Goal: Check status: Check status

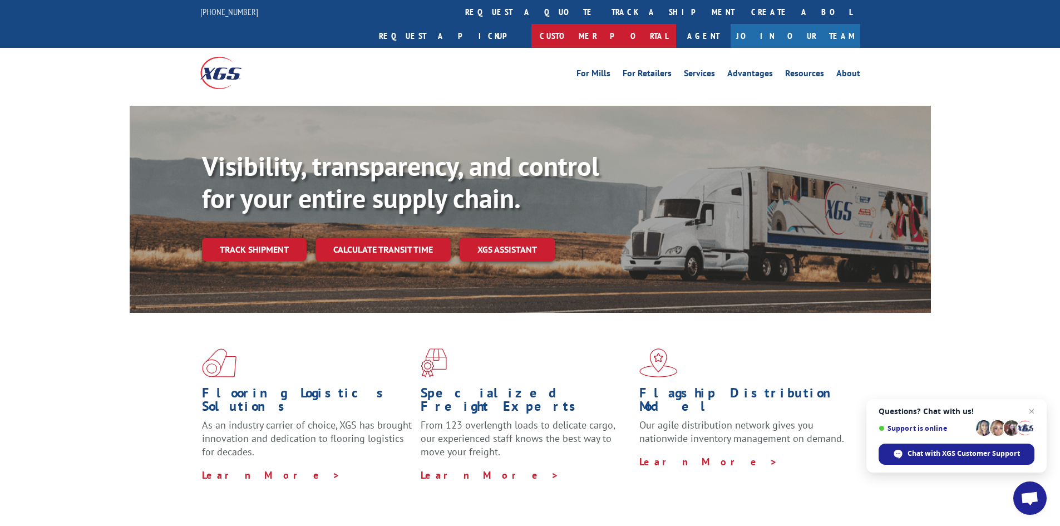
click at [676, 24] on link "Customer Portal" at bounding box center [603, 36] width 145 height 24
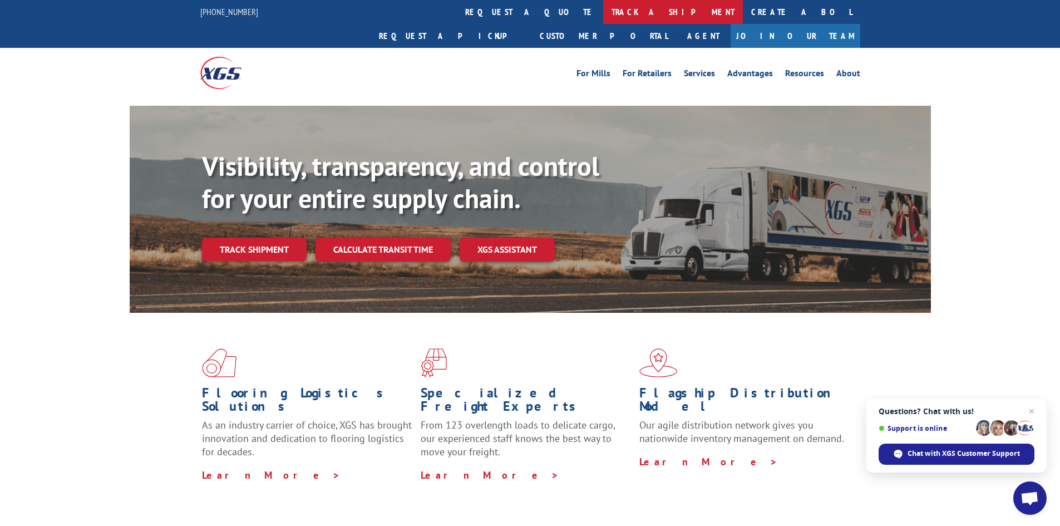
click at [603, 6] on link "track a shipment" at bounding box center [673, 12] width 140 height 24
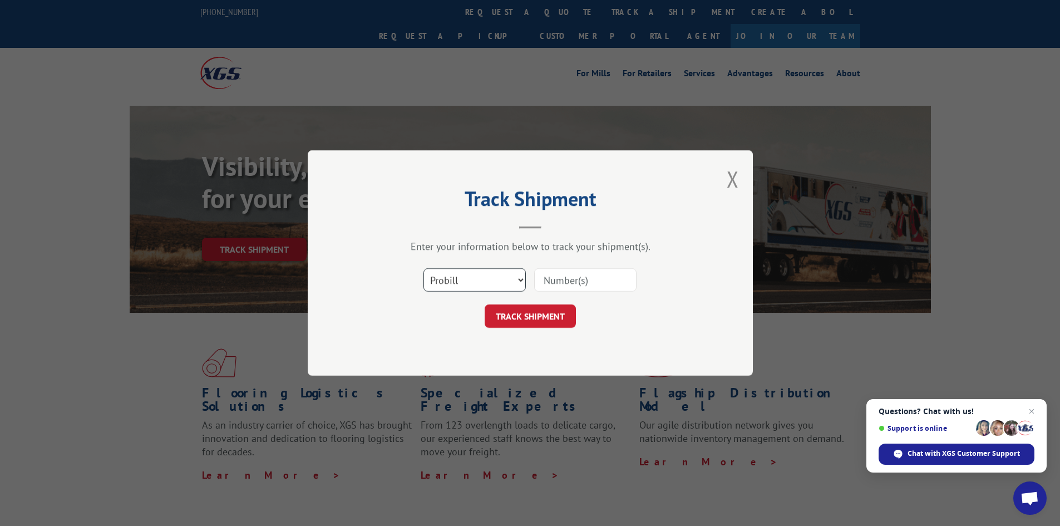
click at [453, 276] on select "Select category... Probill BOL PO" at bounding box center [474, 279] width 102 height 23
select select "bol"
click at [423, 268] on select "Select category... Probill BOL PO" at bounding box center [474, 279] width 102 height 23
click at [586, 267] on div at bounding box center [585, 280] width 102 height 26
click at [585, 279] on input at bounding box center [585, 279] width 102 height 23
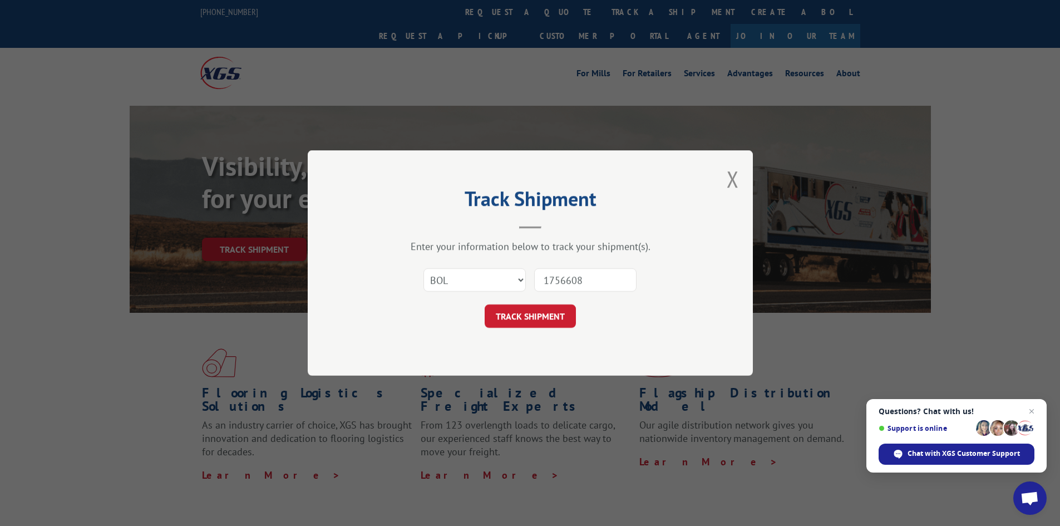
type input "17566084"
click button "TRACK SHIPMENT" at bounding box center [530, 315] width 91 height 23
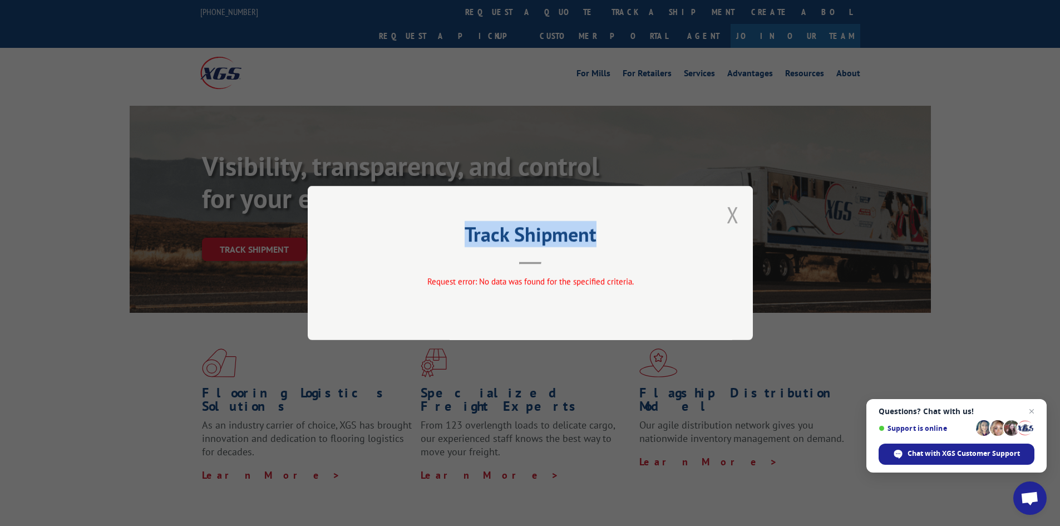
click at [726, 218] on div "Track Shipment Request error: No data was found for the specified criteria." at bounding box center [530, 263] width 445 height 154
click at [735, 218] on button "Close modal" at bounding box center [732, 214] width 12 height 29
